Goal: Check status: Check status

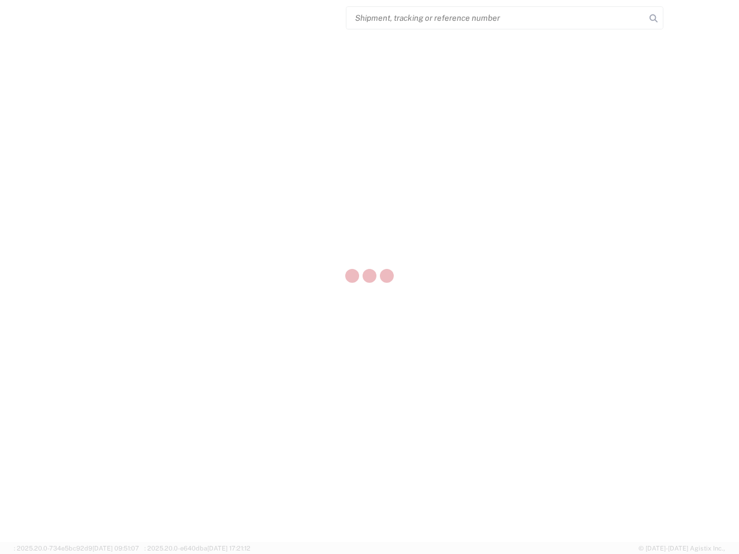
select select "US"
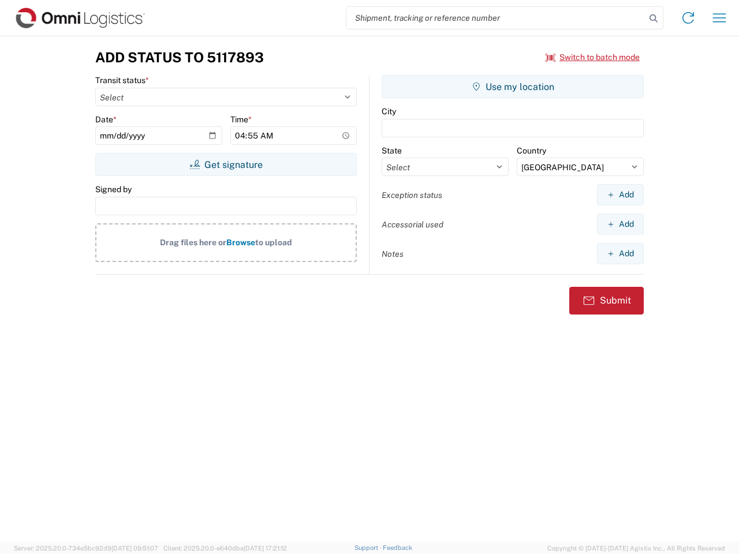
click at [496, 18] on input "search" at bounding box center [496, 18] width 299 height 22
click at [654, 18] on icon at bounding box center [654, 18] width 16 height 16
click at [688, 18] on icon at bounding box center [688, 18] width 18 height 18
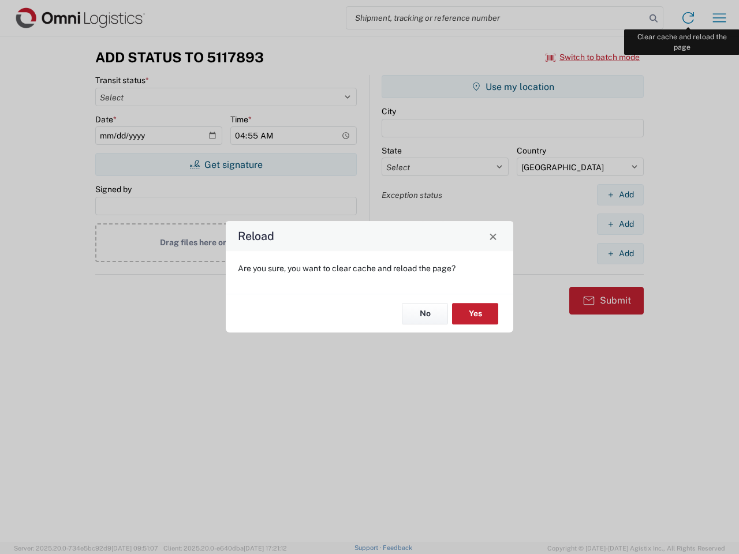
click at [720, 18] on div "Reload Are you sure, you want to clear cache and reload the page? No Yes" at bounding box center [369, 277] width 739 height 554
click at [593, 57] on div "Reload Are you sure, you want to clear cache and reload the page? No Yes" at bounding box center [369, 277] width 739 height 554
click at [226, 165] on div "Reload Are you sure, you want to clear cache and reload the page? No Yes" at bounding box center [369, 277] width 739 height 554
click at [513, 87] on div "Reload Are you sure, you want to clear cache and reload the page? No Yes" at bounding box center [369, 277] width 739 height 554
click at [620, 195] on div "Reload Are you sure, you want to clear cache and reload the page? No Yes" at bounding box center [369, 277] width 739 height 554
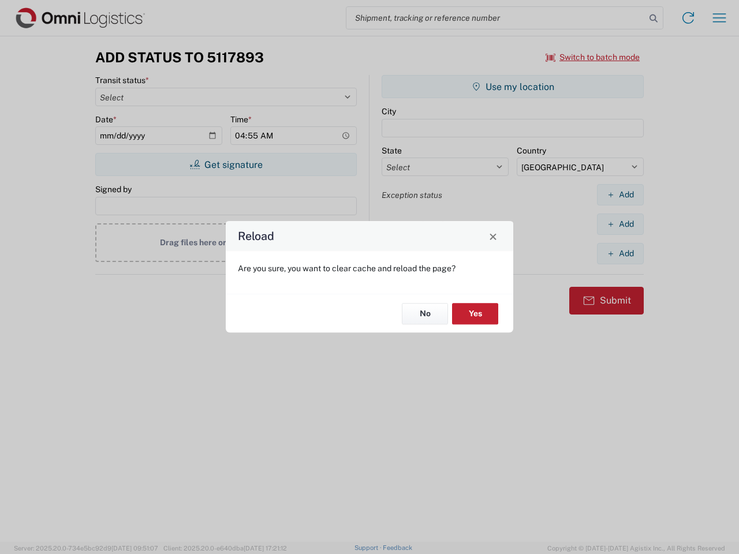
click at [620, 224] on div "Reload Are you sure, you want to clear cache and reload the page? No Yes" at bounding box center [369, 277] width 739 height 554
click at [620, 254] on div "Reload Are you sure, you want to clear cache and reload the page? No Yes" at bounding box center [369, 277] width 739 height 554
